Goal: Information Seeking & Learning: Check status

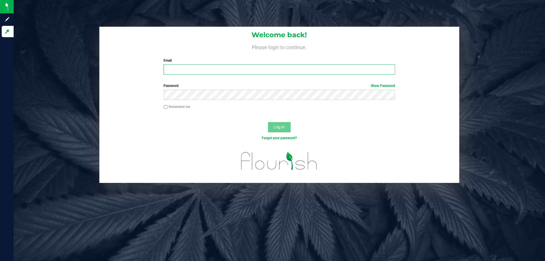
click at [247, 71] on input "Email" at bounding box center [279, 69] width 231 height 10
type input "[EMAIL_ADDRESS][DOMAIN_NAME]"
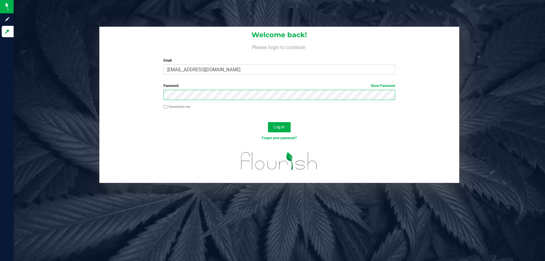
click at [268, 122] on button "Log In" at bounding box center [279, 127] width 23 height 10
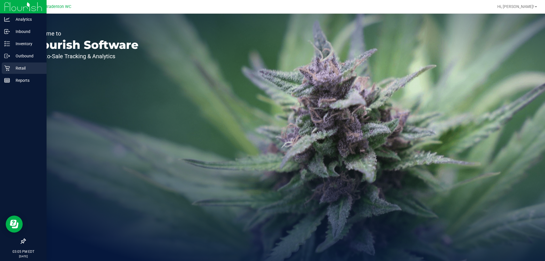
click at [3, 67] on div "Retail" at bounding box center [24, 67] width 45 height 11
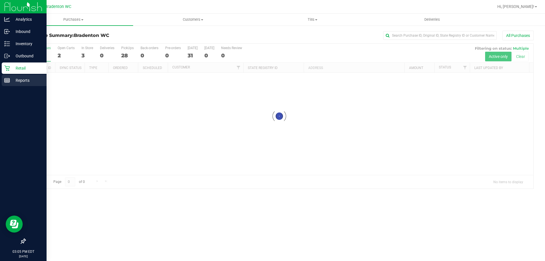
click at [21, 79] on p "Reports" at bounding box center [27, 80] width 34 height 7
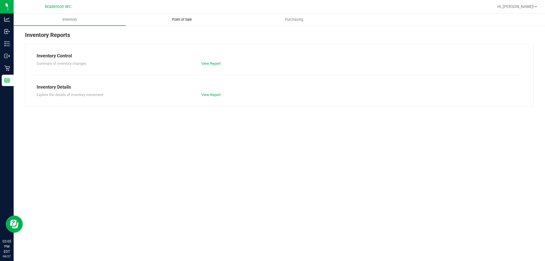
click at [195, 23] on uib-tab-heading "Point of Sale" at bounding box center [182, 19] width 112 height 11
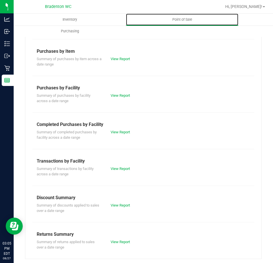
scroll to position [73, 0]
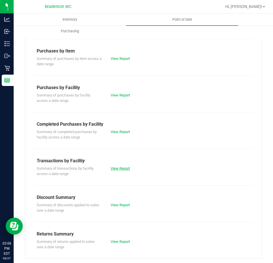
click at [124, 170] on link "View Report" at bounding box center [119, 168] width 19 height 4
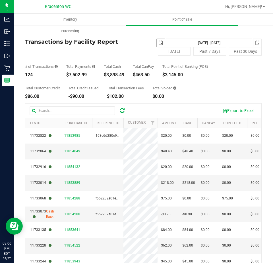
click at [158, 43] on span "select" at bounding box center [160, 43] width 5 height 5
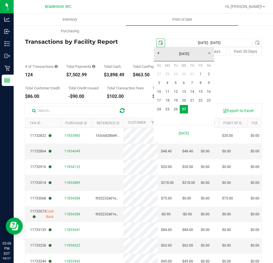
scroll to position [0, 14]
click at [167, 110] on link "25" at bounding box center [167, 109] width 8 height 9
type input "2025-08-25"
type input "Aug 25, 2025 - Aug 27, 2025"
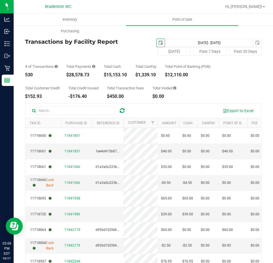
click at [158, 43] on span "select" at bounding box center [160, 43] width 5 height 5
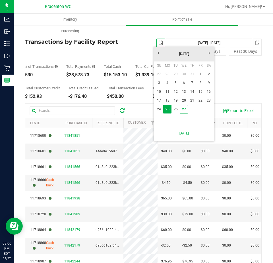
click at [200, 74] on link "1" at bounding box center [200, 74] width 8 height 9
type input "2025-08-01"
type input "Aug 1, 2025 - Aug 27, 2025"
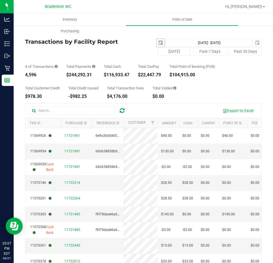
click at [158, 43] on span "select" at bounding box center [160, 43] width 5 height 5
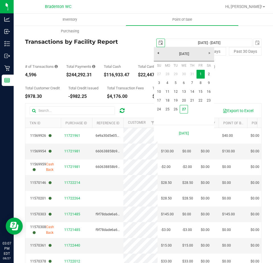
scroll to position [0, 14]
click at [183, 108] on link "27" at bounding box center [183, 109] width 8 height 9
type input "2025-08-27"
type input "Aug 27, 2025 - Aug 27, 2025"
